Goal: Book appointment/travel/reservation

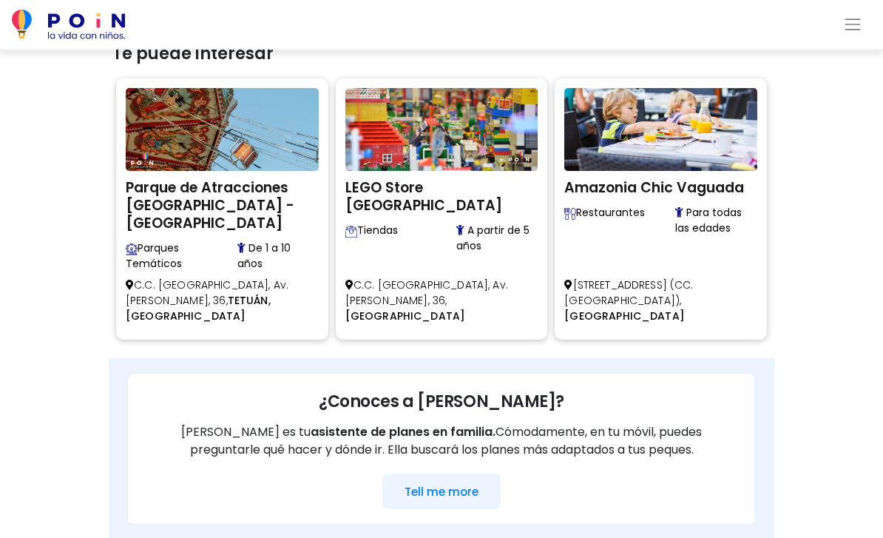
scroll to position [820, 0]
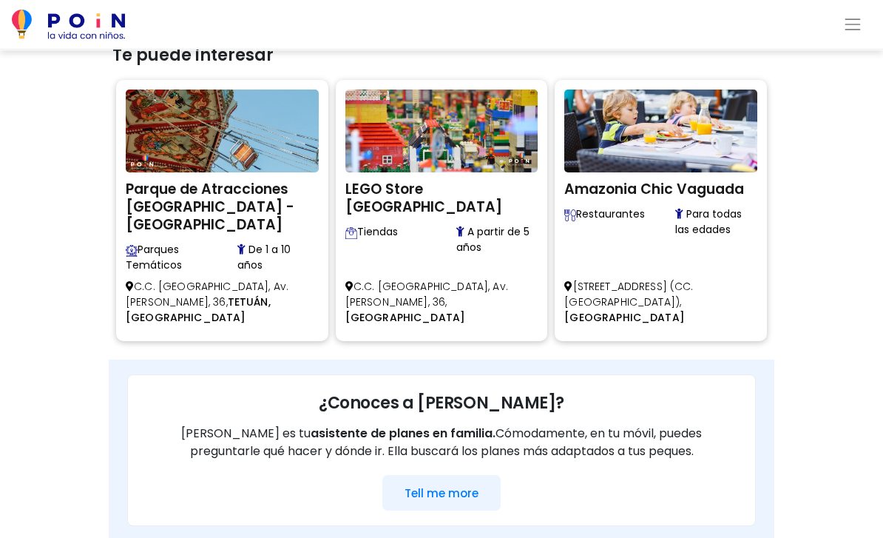
click at [472, 475] on button "Tell me more" at bounding box center [441, 493] width 118 height 36
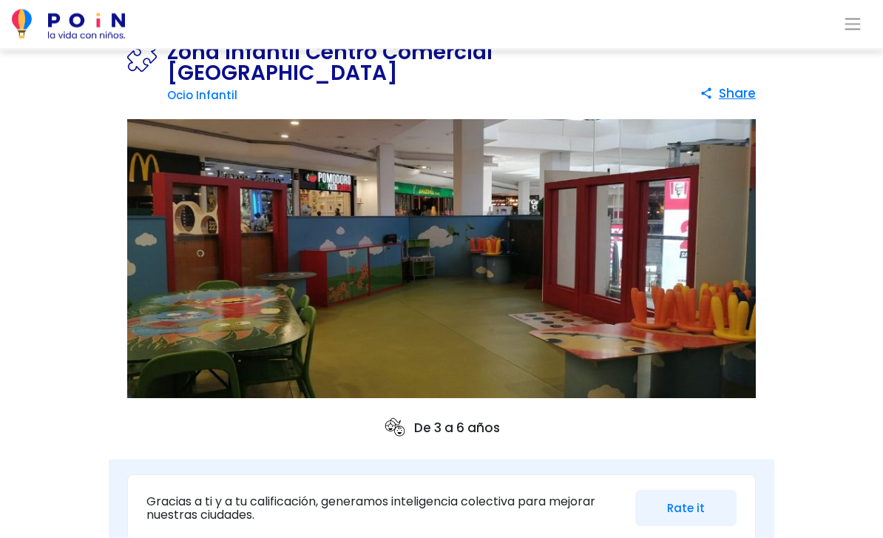
scroll to position [0, 0]
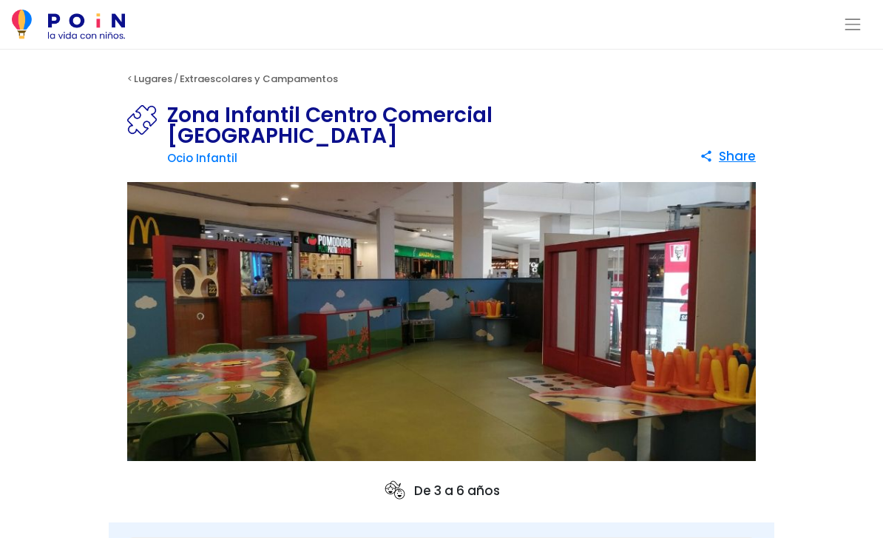
click at [81, 33] on img at bounding box center [68, 25] width 113 height 30
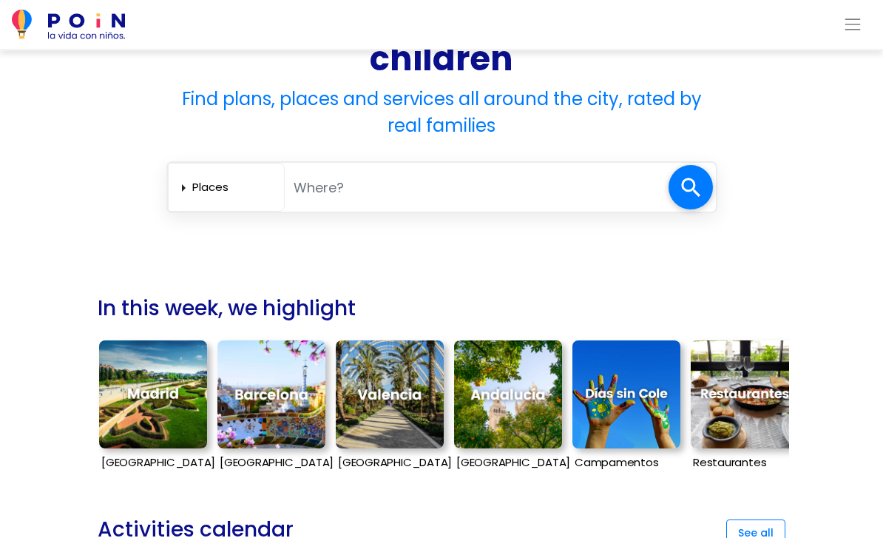
click at [132, 389] on img at bounding box center [153, 394] width 108 height 108
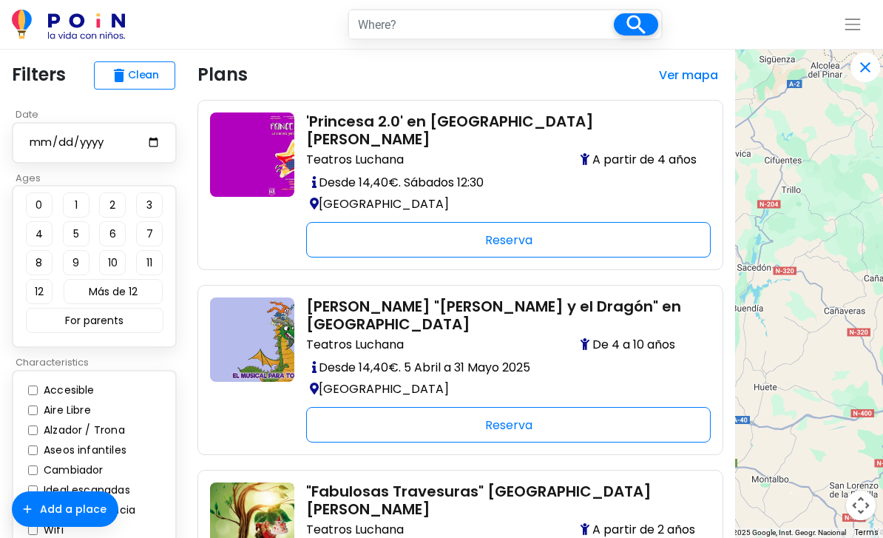
click at [36, 232] on button "4" at bounding box center [39, 233] width 27 height 25
type input "madrid"
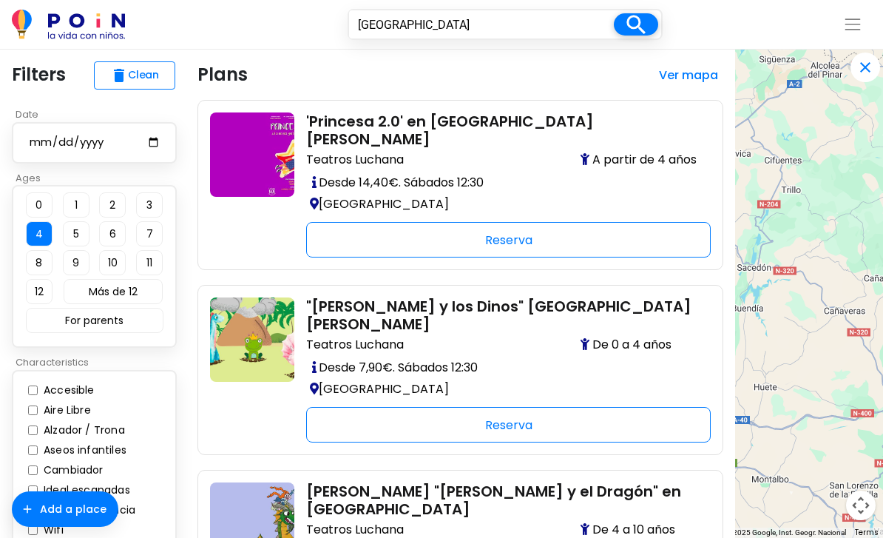
click at [672, 378] on p "Madrid" at bounding box center [502, 388] width 393 height 21
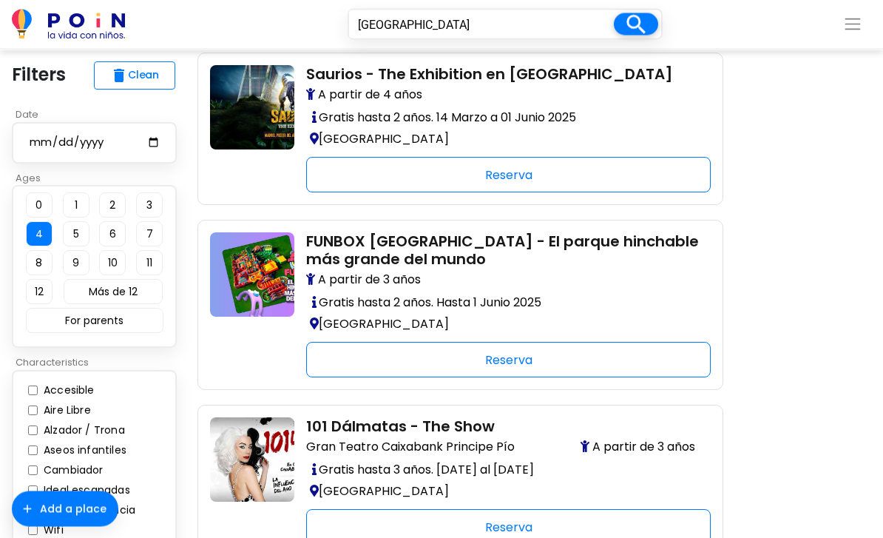
scroll to position [787, 0]
click at [550, 509] on div "Reserva" at bounding box center [508, 527] width 405 height 36
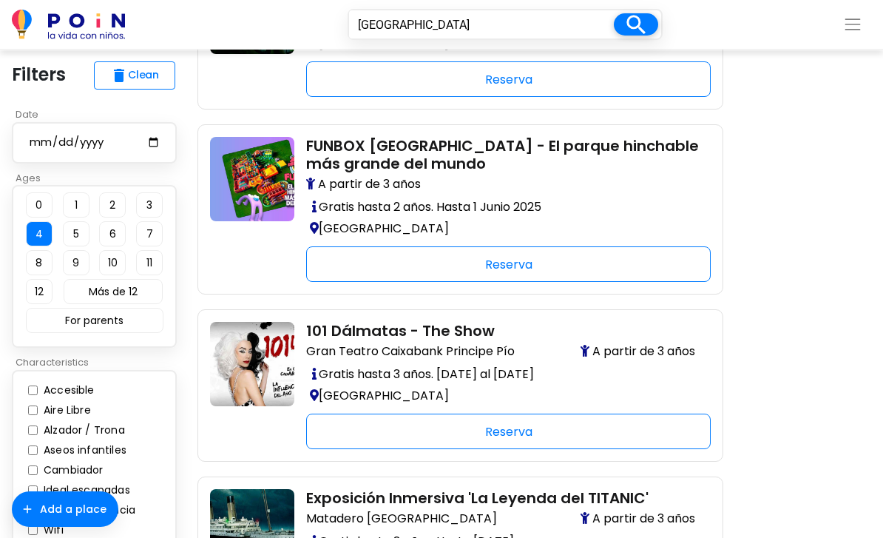
scroll to position [882, 0]
click at [583, 414] on div "Reserva" at bounding box center [508, 432] width 405 height 36
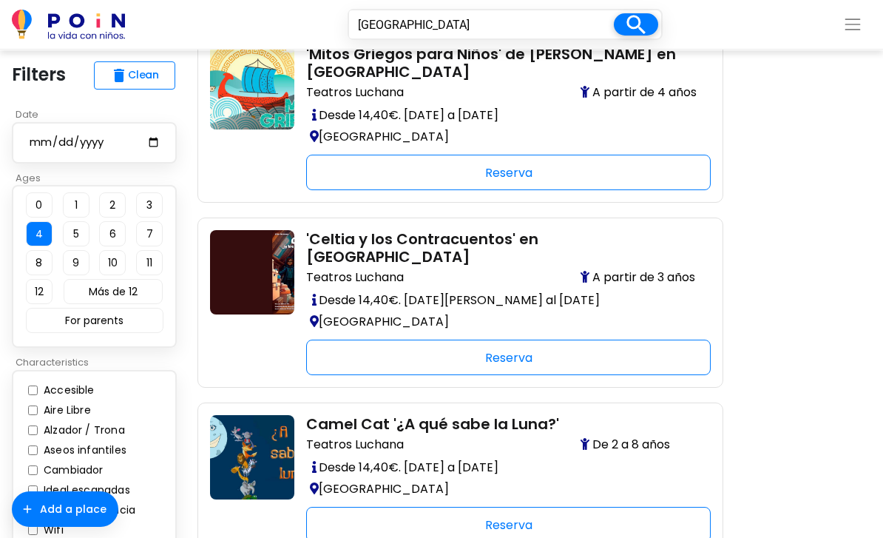
scroll to position [3095, 0]
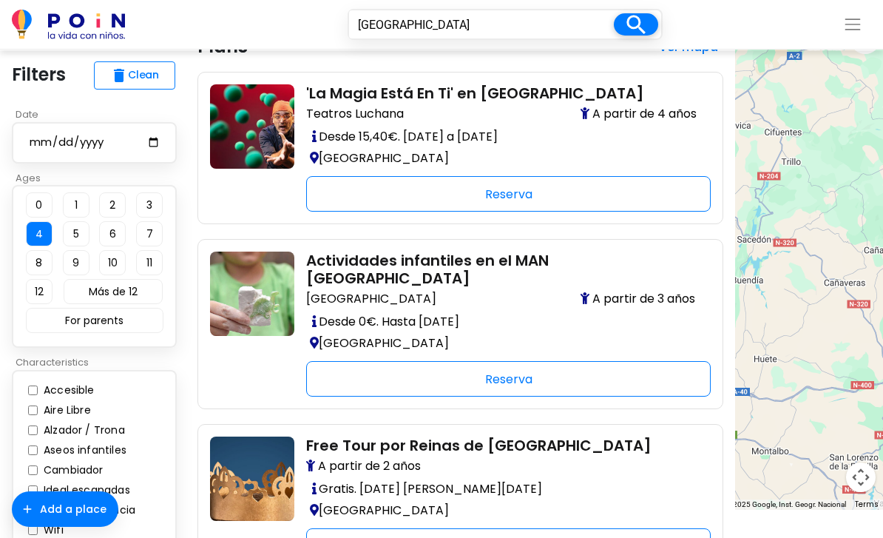
scroll to position [27, 0]
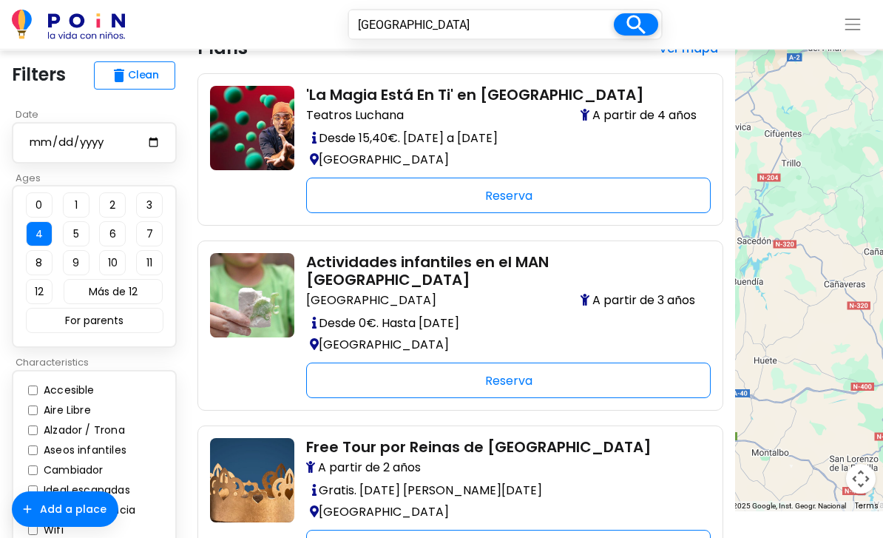
click at [585, 383] on div "Reserva" at bounding box center [508, 380] width 405 height 36
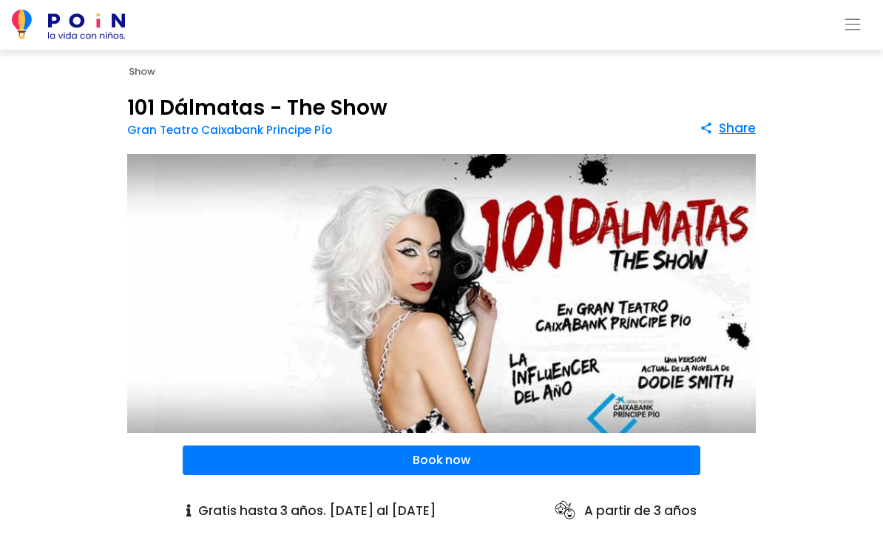
scroll to position [41, 0]
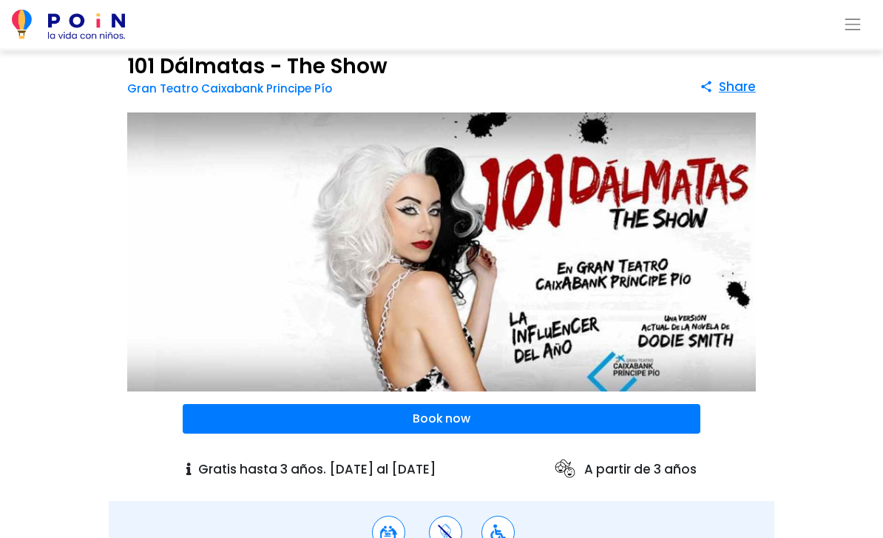
click at [578, 414] on span at bounding box center [442, 419] width 518 height 30
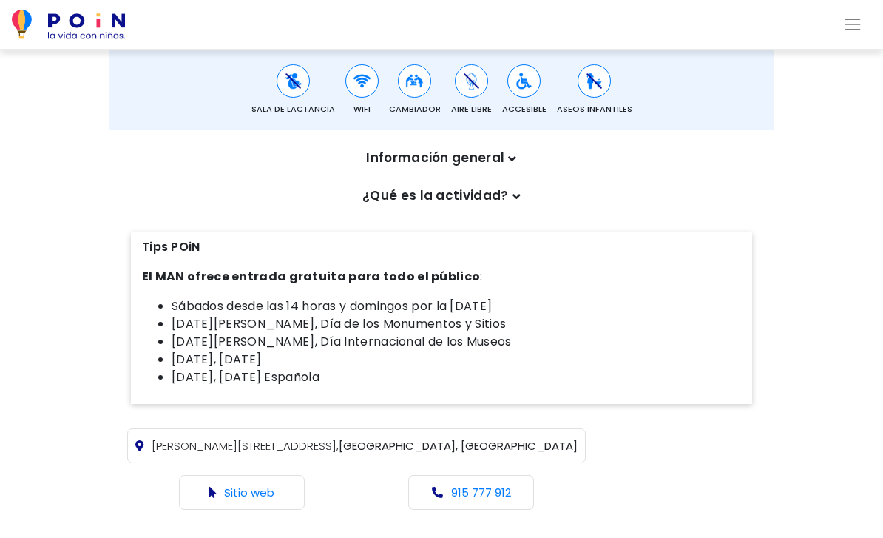
scroll to position [479, 0]
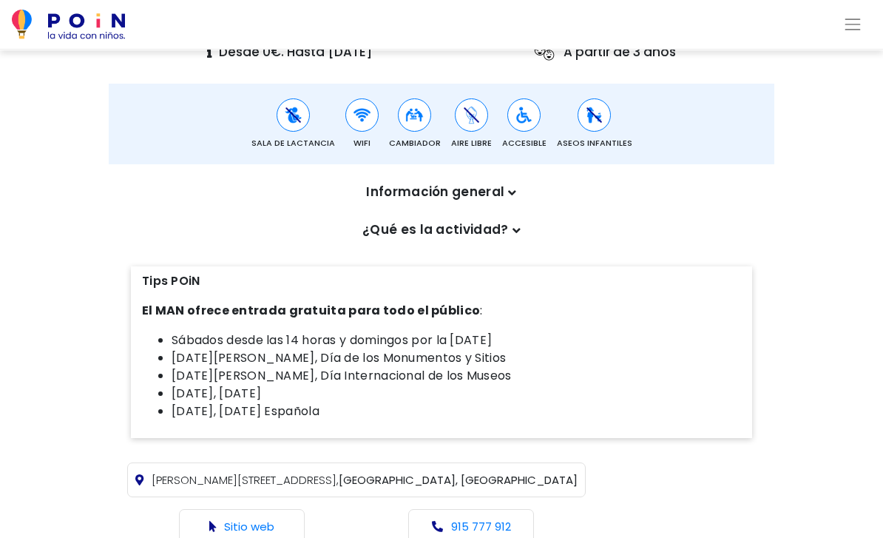
click at [513, 233] on icon at bounding box center [517, 230] width 8 height 13
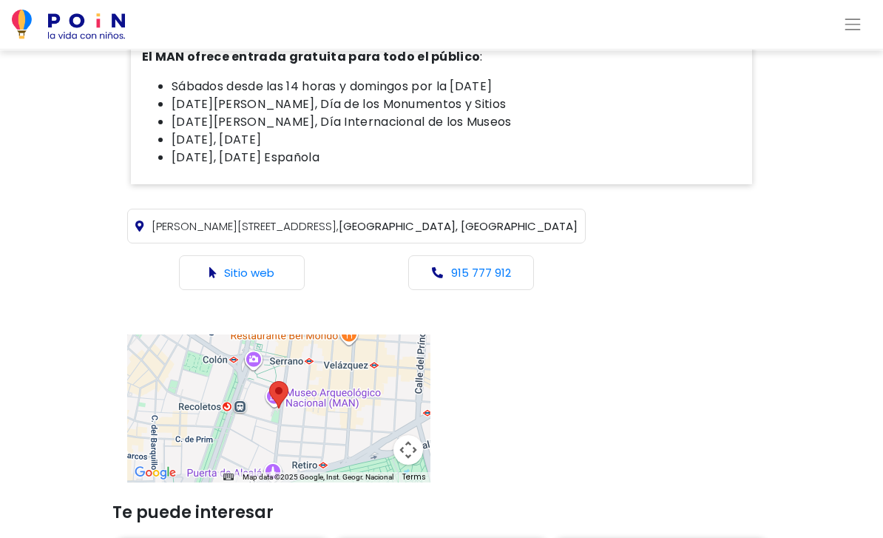
scroll to position [1221, 0]
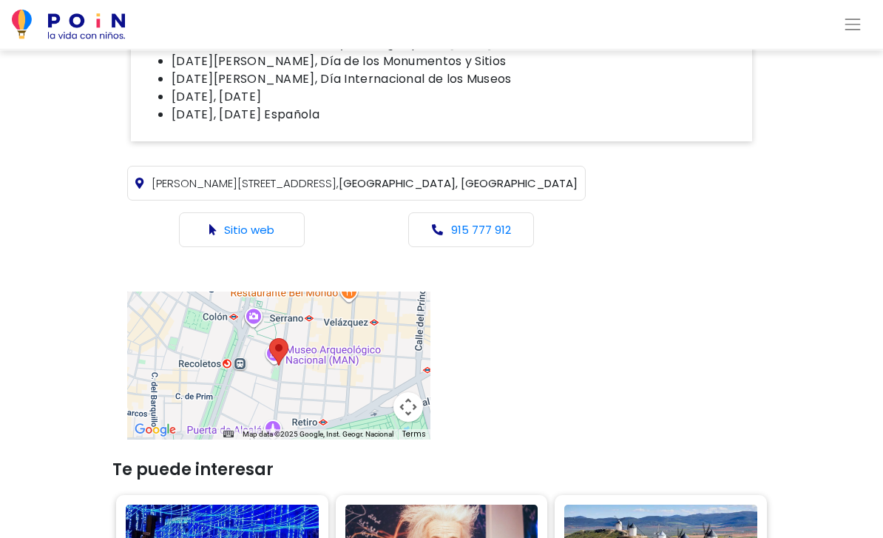
click at [209, 237] on span at bounding box center [214, 230] width 10 height 16
click at [224, 237] on link "Sitio web" at bounding box center [249, 230] width 50 height 16
